Goal: Task Accomplishment & Management: Manage account settings

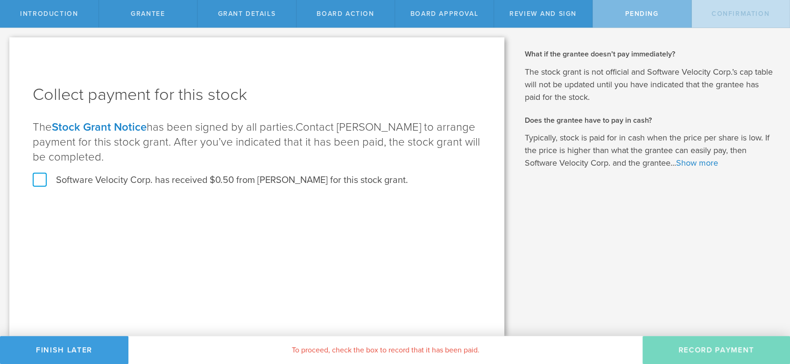
click at [43, 177] on label "Software Velocity Corp. has received $0.50 from [PERSON_NAME] for this stock gr…" at bounding box center [220, 180] width 375 height 12
click at [0, 0] on input "Software Velocity Corp. has received $0.50 from [PERSON_NAME] for this stock gr…" at bounding box center [0, 0] width 0 height 0
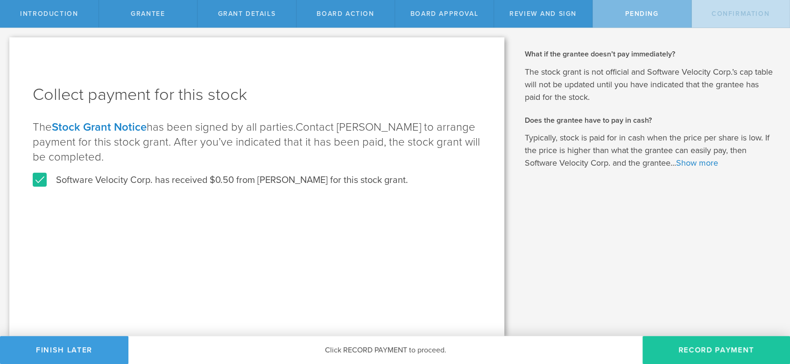
click at [700, 344] on button "Record Payment" at bounding box center [715, 350] width 147 height 28
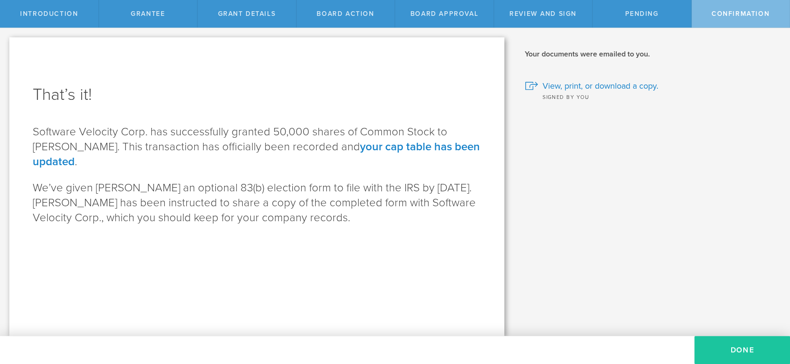
click at [745, 350] on button "Done" at bounding box center [742, 350] width 96 height 28
